Goal: Task Accomplishment & Management: Manage account settings

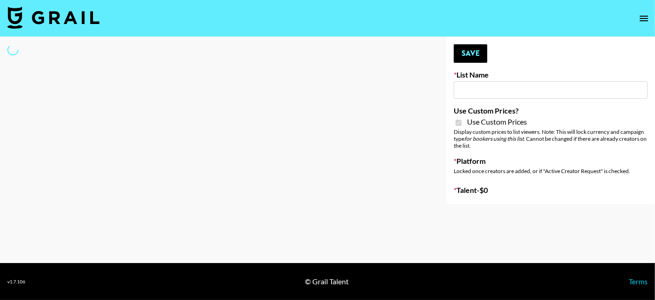
type input "HaruHaru Wonder 15/10"
checkbox input "true"
select select "Brand"
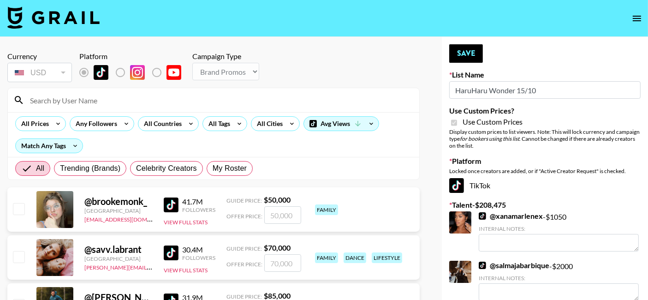
click at [92, 91] on div at bounding box center [213, 100] width 411 height 24
click at [91, 99] on input at bounding box center [218, 100] width 389 height 15
type input "lexc"
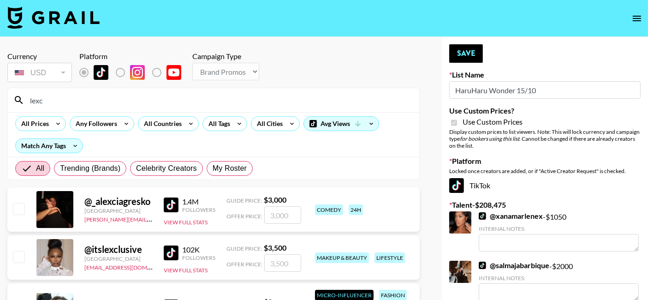
click at [270, 259] on input "number" at bounding box center [282, 263] width 37 height 18
type input "3"
checkbox input "true"
type input "3500"
click at [476, 59] on button "Save" at bounding box center [466, 53] width 34 height 18
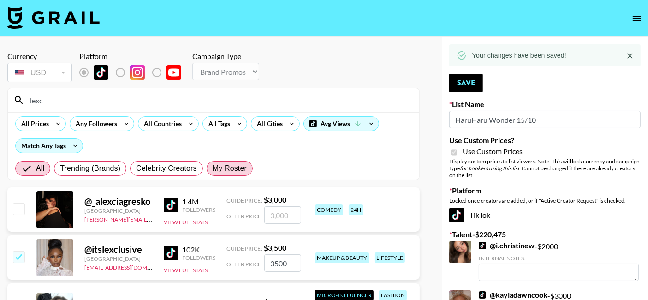
click at [226, 169] on span "My Roster" at bounding box center [229, 168] width 34 height 11
click at [212, 168] on input "My Roster" at bounding box center [212, 168] width 0 height 0
radio input "true"
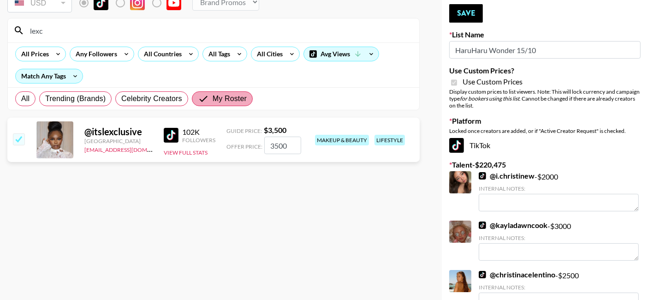
scroll to position [88, 0]
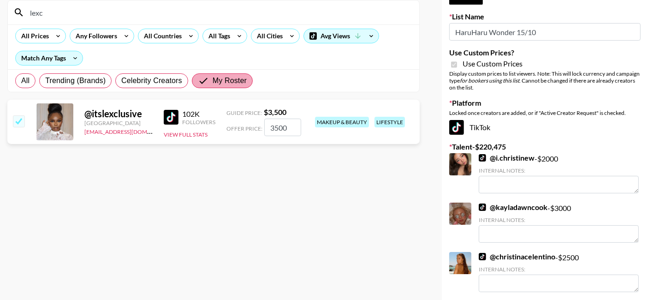
click at [228, 83] on span "My Roster" at bounding box center [229, 80] width 34 height 11
click at [212, 83] on input "My Roster" at bounding box center [205, 80] width 15 height 11
click at [53, 15] on input "lexc" at bounding box center [218, 12] width 389 height 15
type input "l"
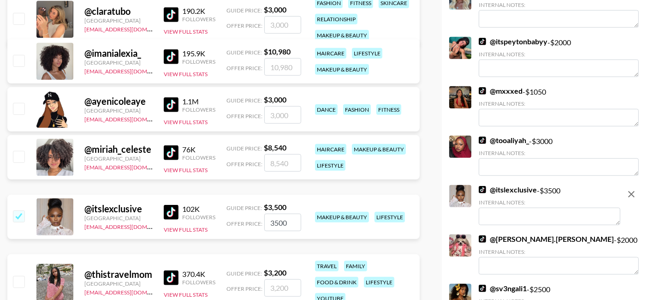
scroll to position [741, 0]
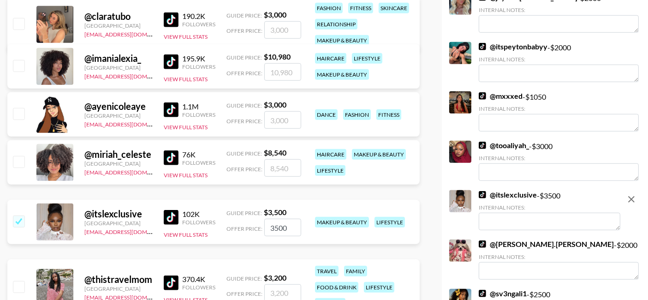
click at [281, 73] on input "number" at bounding box center [282, 72] width 37 height 18
type input "6"
checkbox input "true"
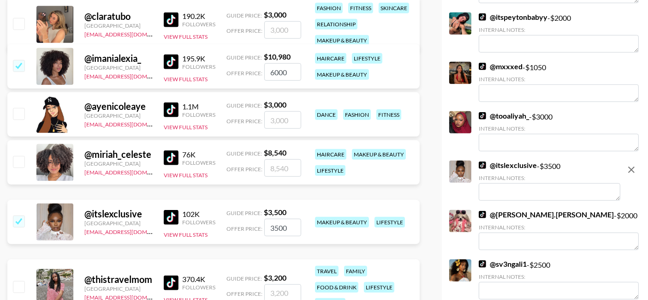
type input "6000"
click at [271, 170] on input "number" at bounding box center [282, 168] width 37 height 18
type input "8"
checkbox input "true"
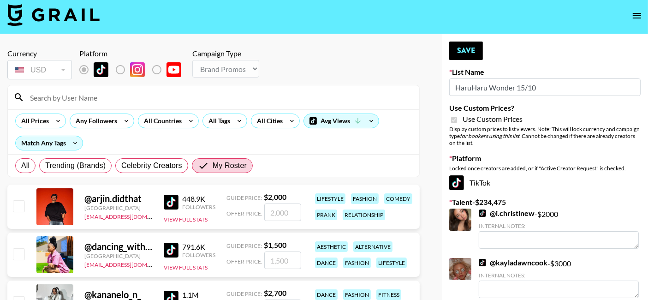
scroll to position [0, 0]
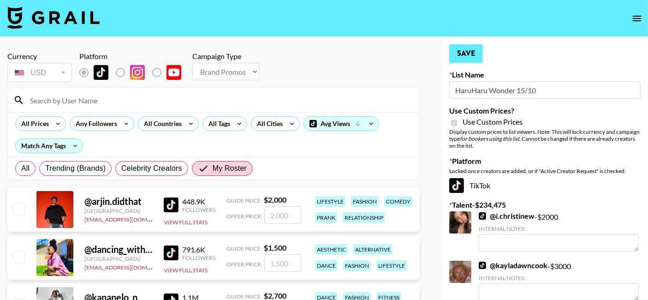
type input "8000"
click at [462, 55] on button "Save" at bounding box center [466, 53] width 34 height 18
